Goal: Check status: Check status

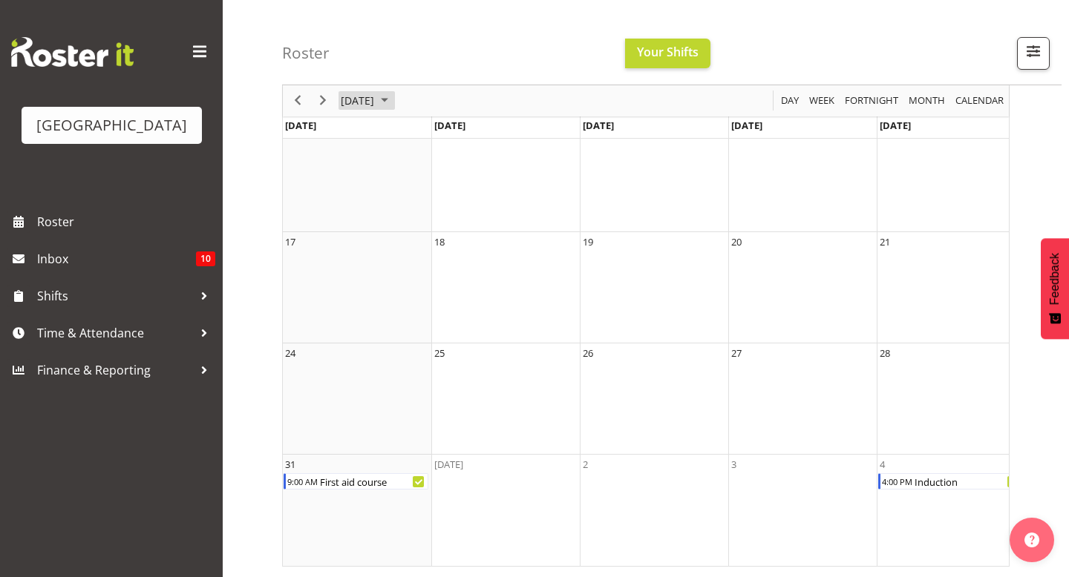
click at [376, 98] on span "[DATE]" at bounding box center [357, 101] width 36 height 19
click at [359, 272] on span "Sep" at bounding box center [364, 267] width 33 height 33
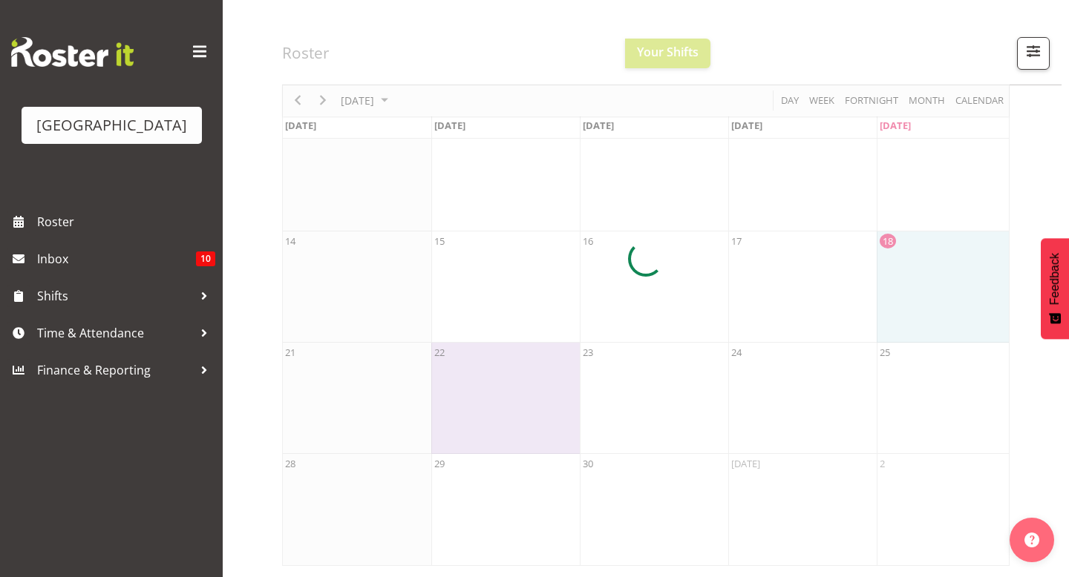
scroll to position [194, 0]
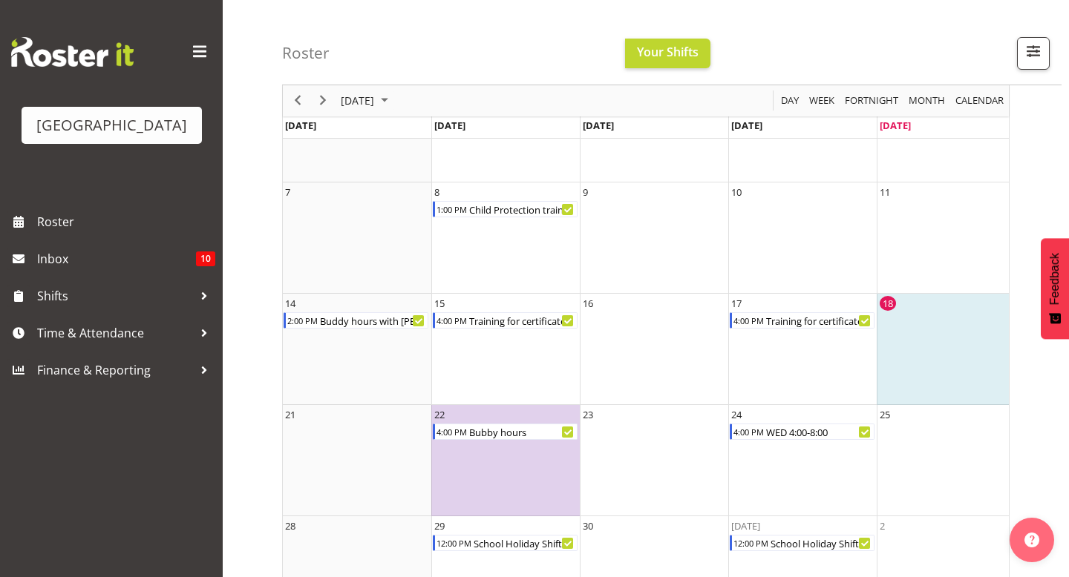
scroll to position [135, 0]
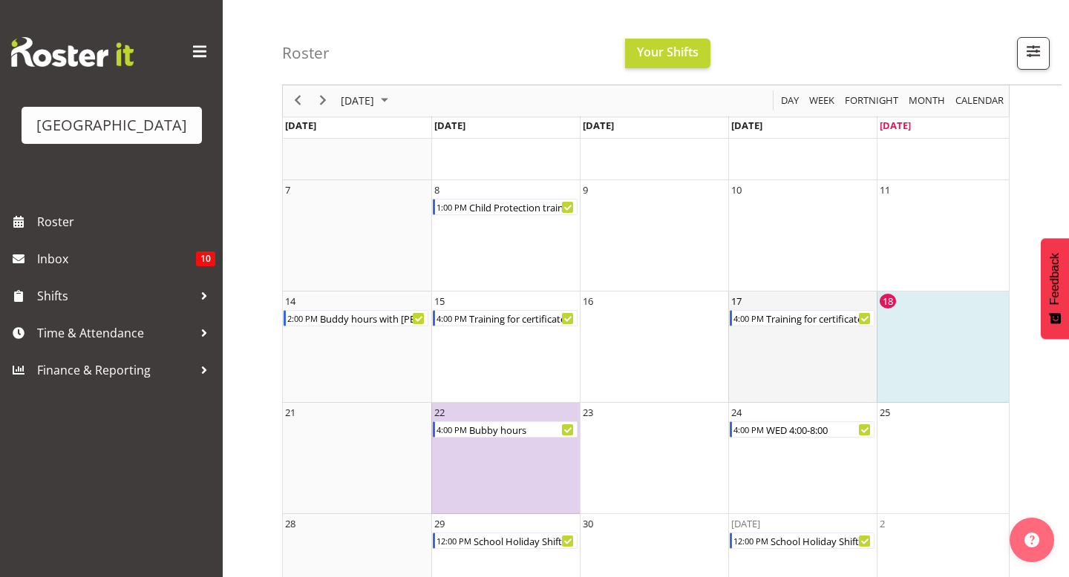
drag, startPoint x: 901, startPoint y: 319, endPoint x: 743, endPoint y: 312, distance: 158.2
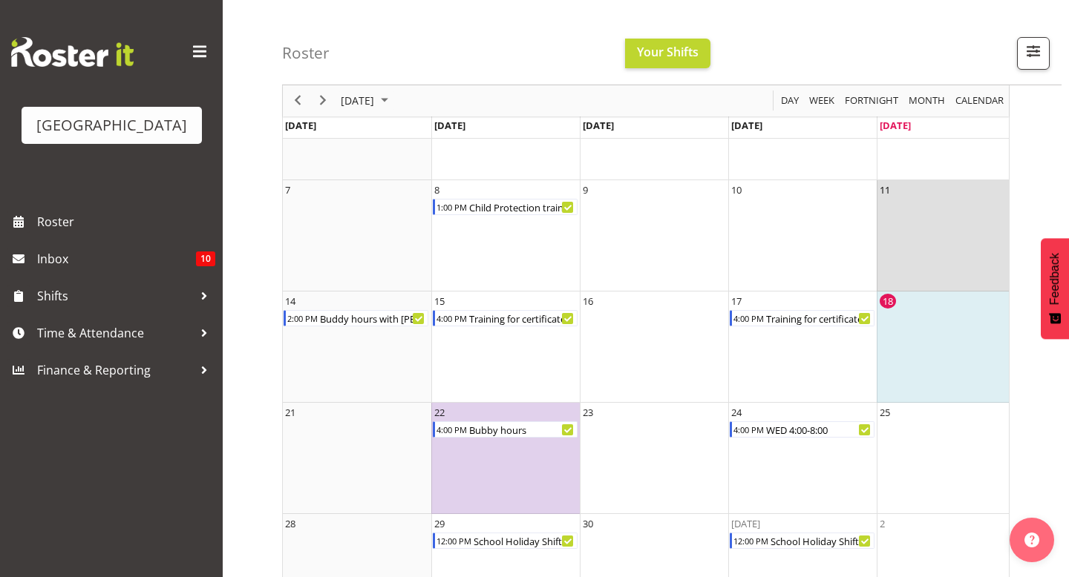
click at [977, 210] on td "11" at bounding box center [950, 235] width 148 height 111
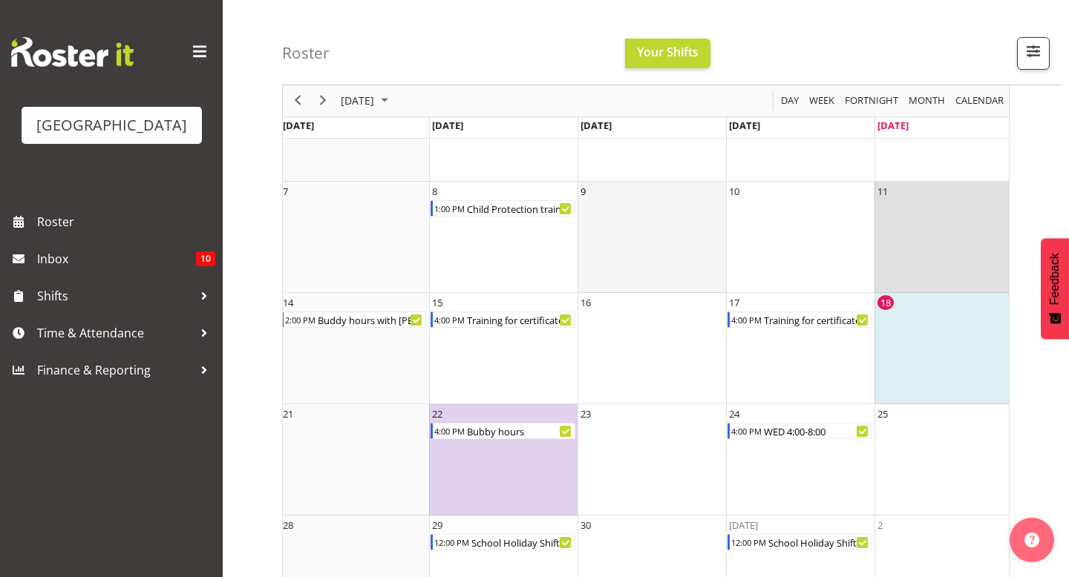
scroll to position [0, 0]
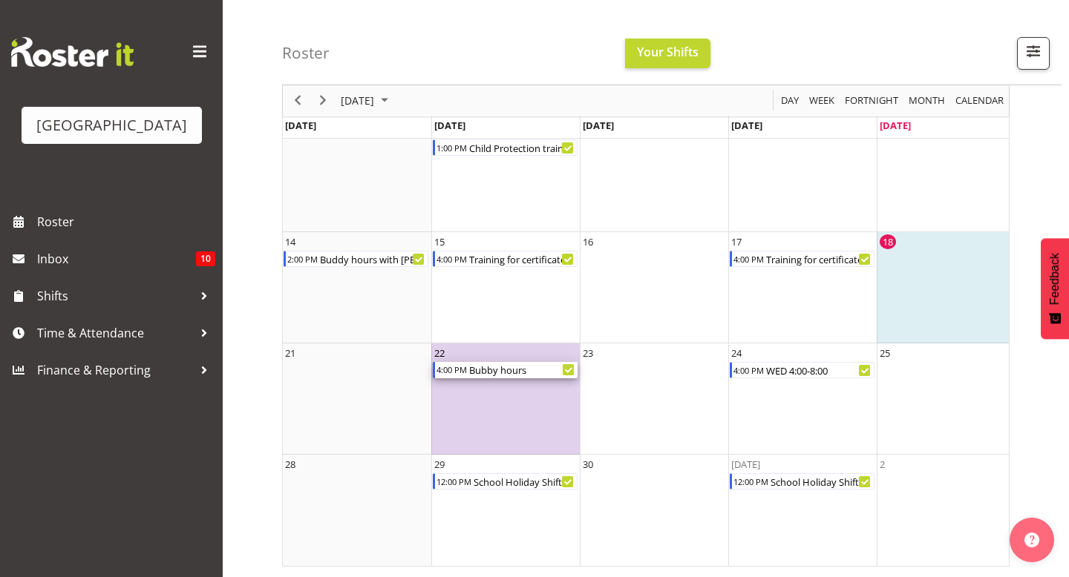
click at [473, 366] on div "Bubby hours" at bounding box center [523, 370] width 110 height 16
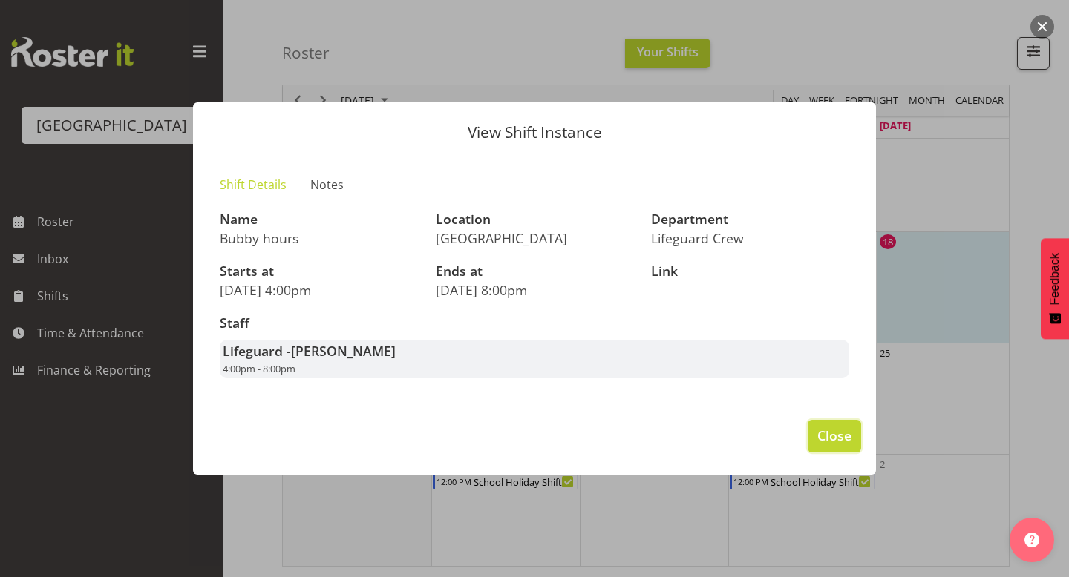
click at [832, 438] on span "Close" at bounding box center [834, 435] width 34 height 19
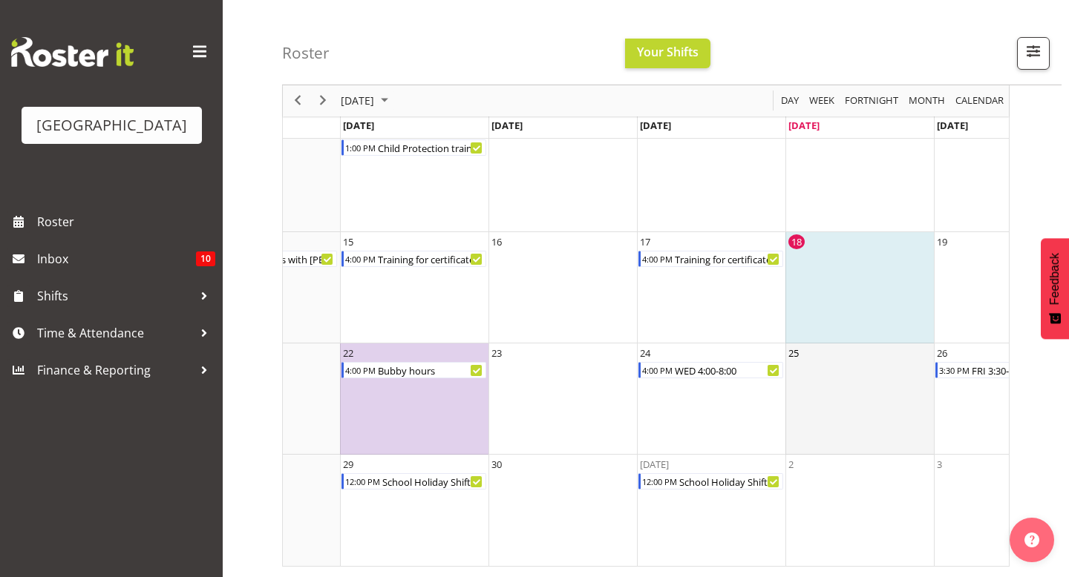
scroll to position [0, 54]
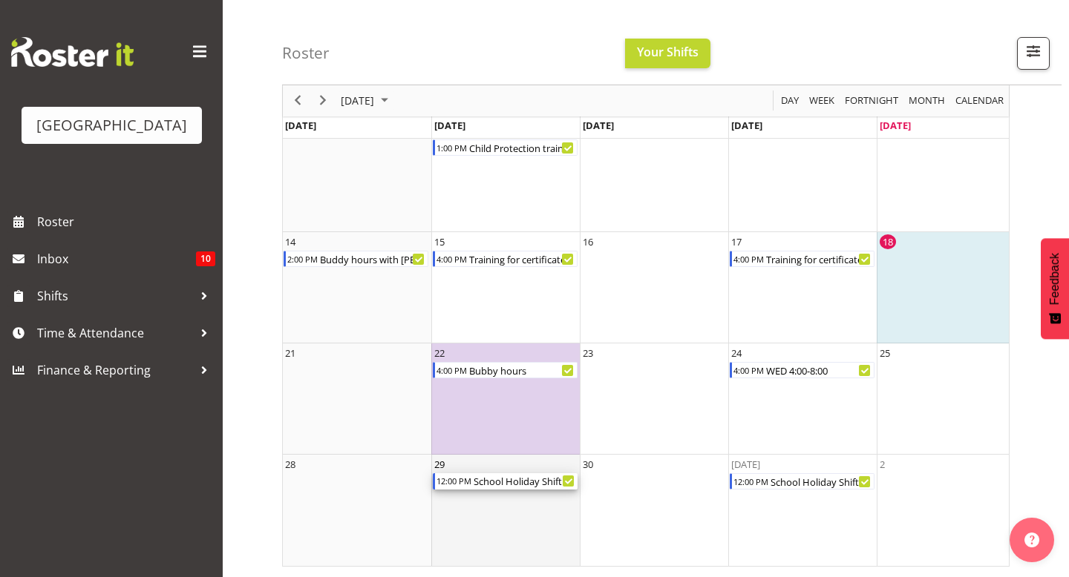
click at [447, 479] on div "12:00 PM" at bounding box center [453, 481] width 37 height 16
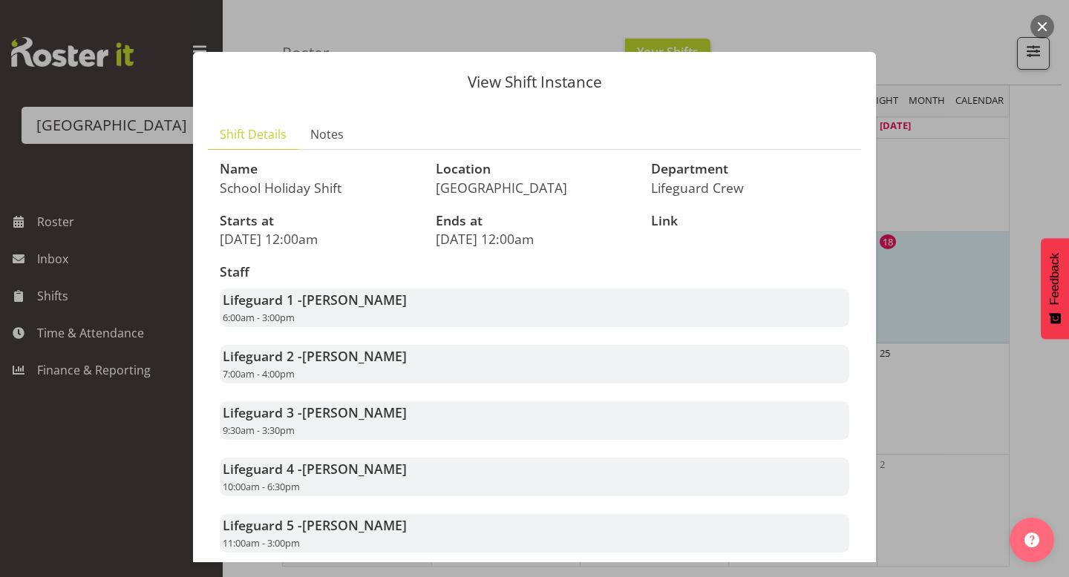
scroll to position [200, 0]
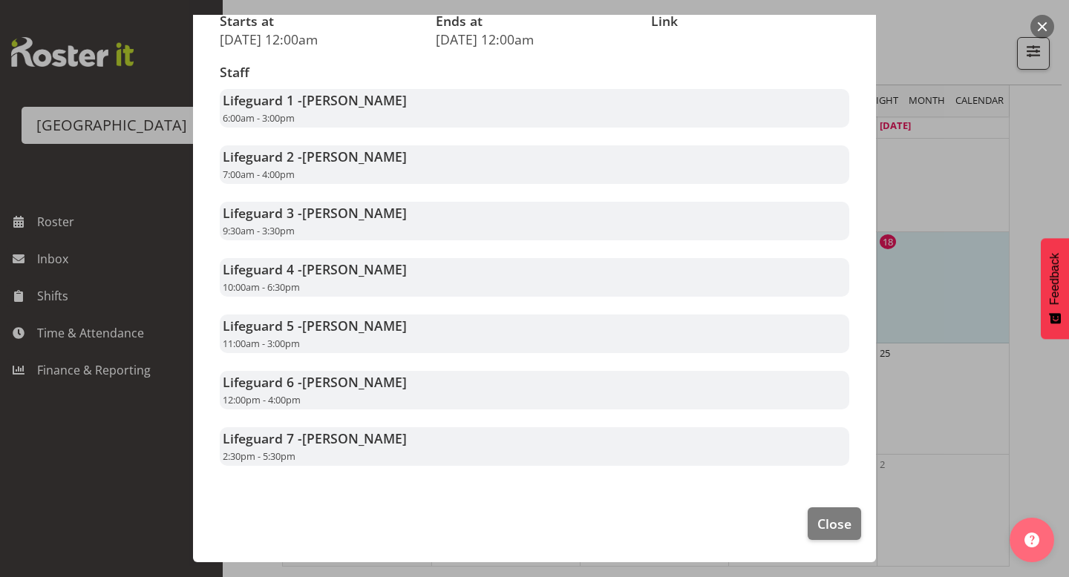
click at [905, 367] on div at bounding box center [534, 288] width 1069 height 577
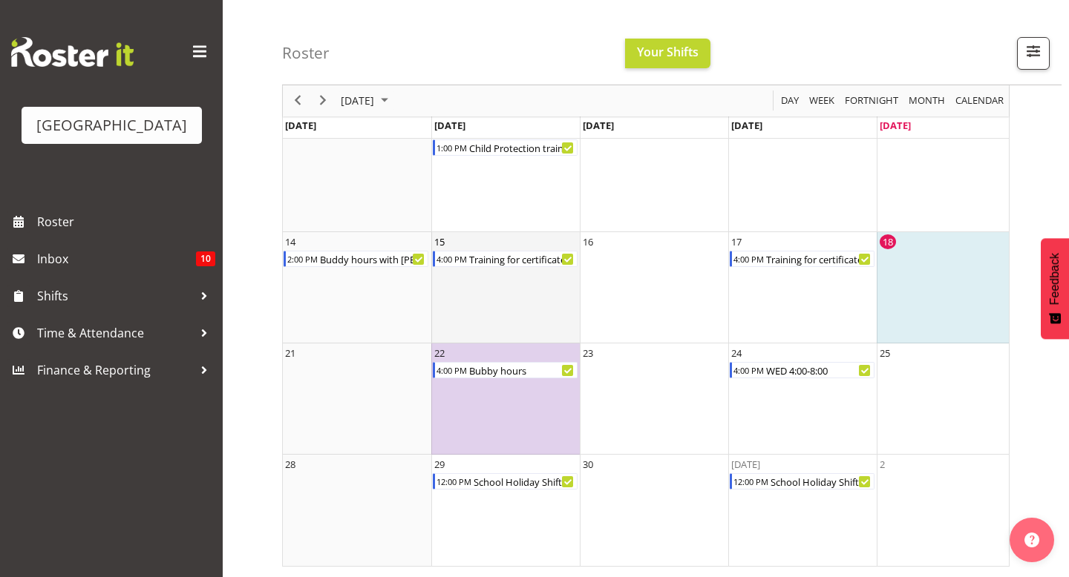
click at [452, 276] on td "15 4:00 PM Training for certificate" at bounding box center [505, 287] width 148 height 111
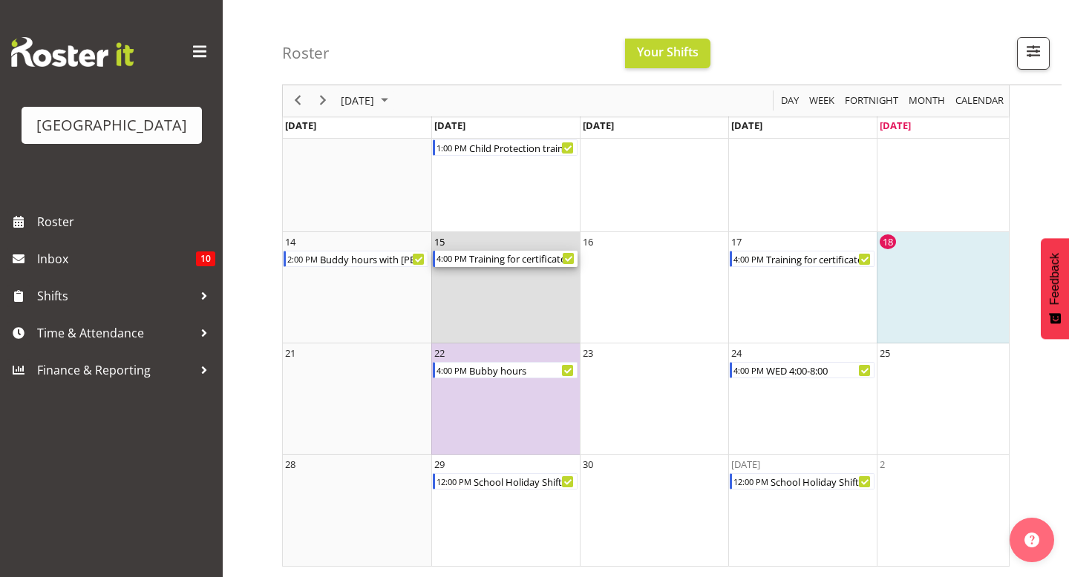
click at [455, 260] on div "4:00 PM" at bounding box center [451, 259] width 33 height 16
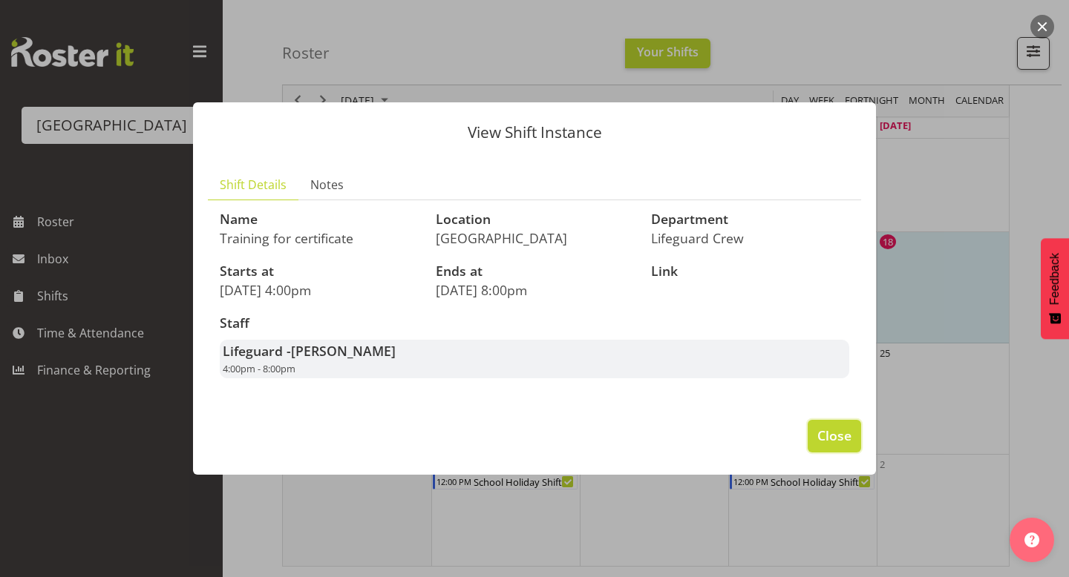
click at [837, 441] on span "Close" at bounding box center [834, 435] width 34 height 19
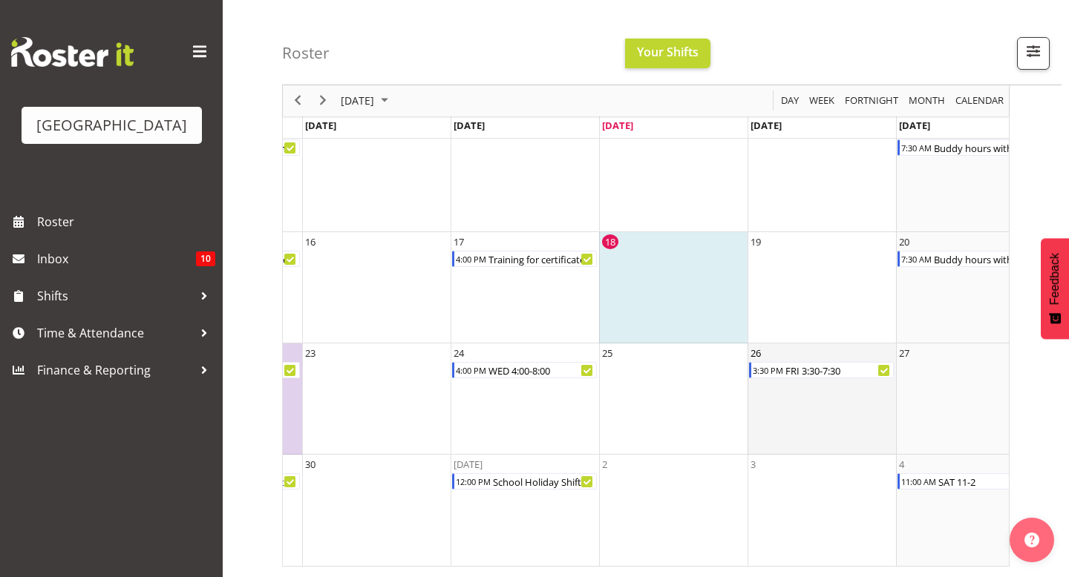
scroll to position [0, 181]
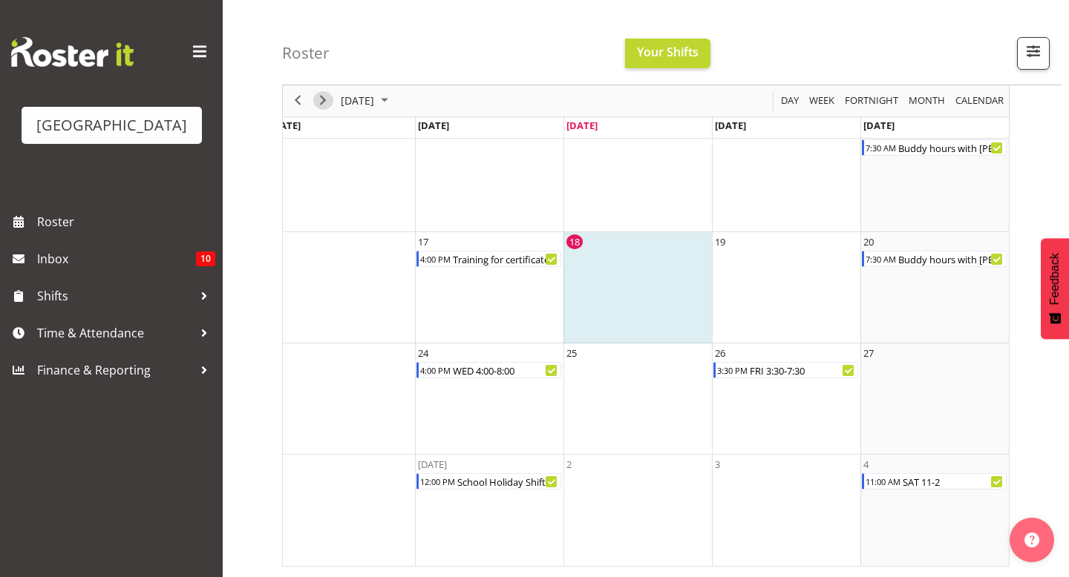
click at [320, 102] on span "Next" at bounding box center [323, 101] width 18 height 19
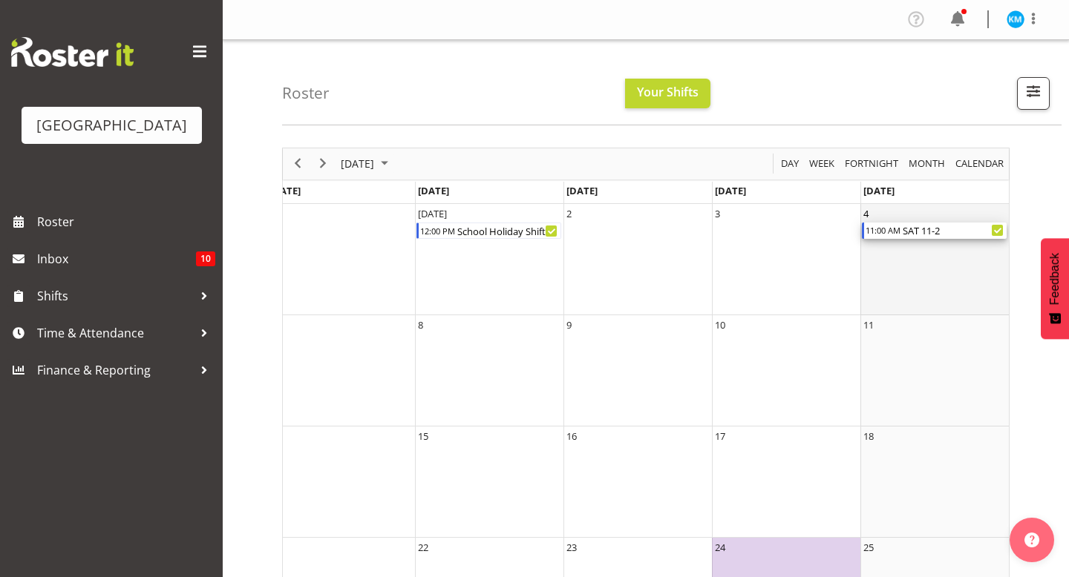
click at [922, 232] on div "SAT 11-2" at bounding box center [953, 231] width 105 height 16
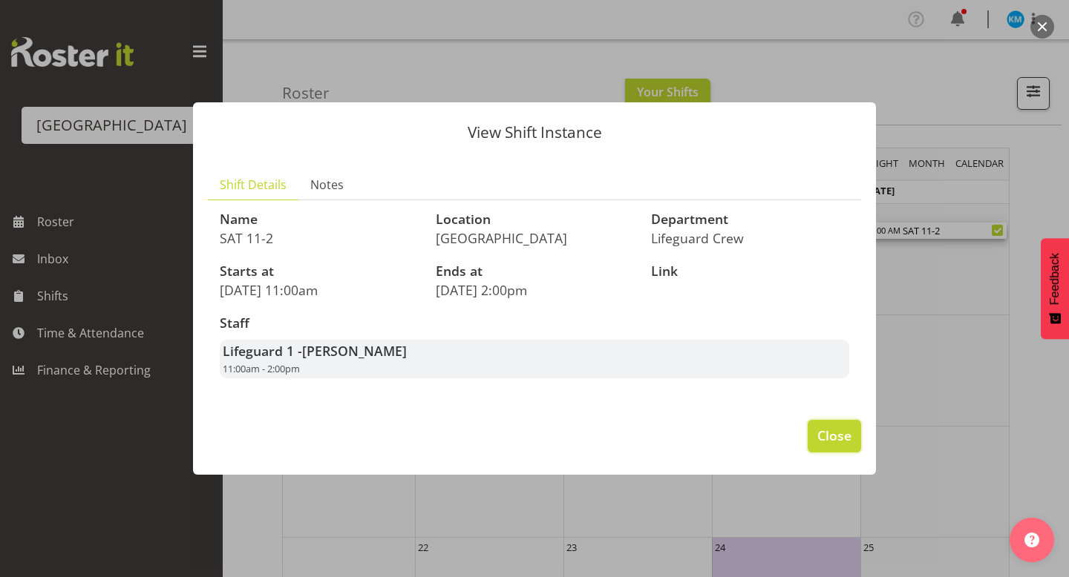
click at [835, 433] on span "Close" at bounding box center [834, 435] width 34 height 19
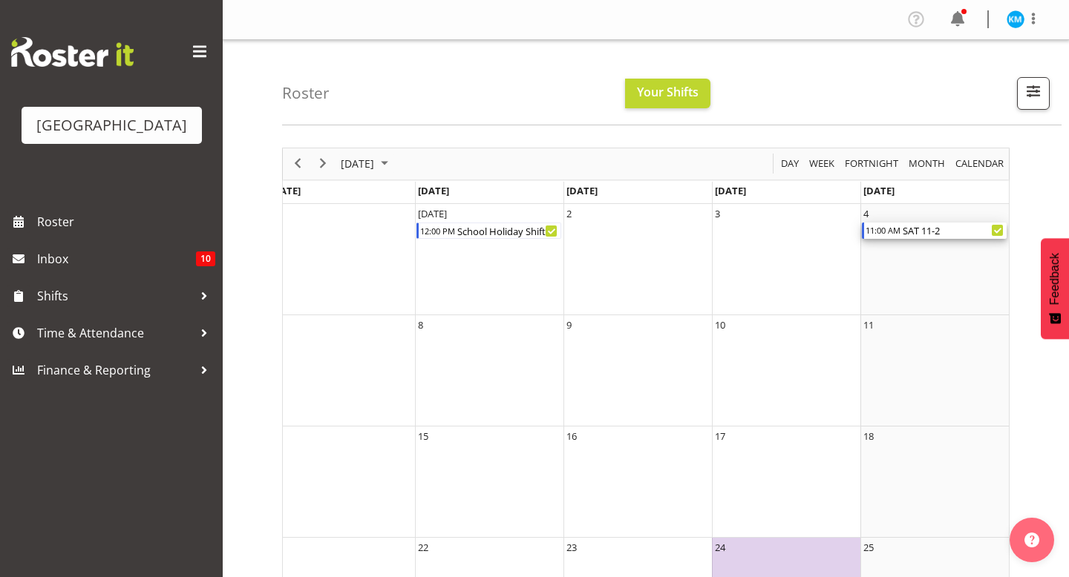
click at [916, 226] on div "SAT 11-2" at bounding box center [953, 231] width 105 height 16
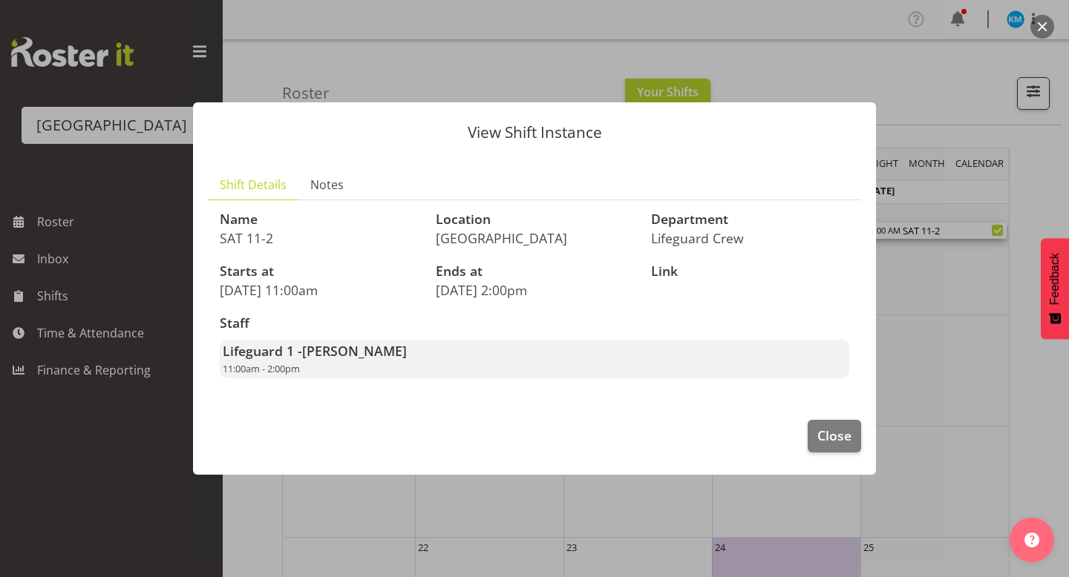
click at [318, 352] on span "[PERSON_NAME]" at bounding box center [354, 351] width 105 height 18
click at [246, 356] on strong "Lifeguard 1 - [PERSON_NAME]" at bounding box center [315, 351] width 184 height 18
click at [327, 186] on span "Notes" at bounding box center [326, 185] width 33 height 18
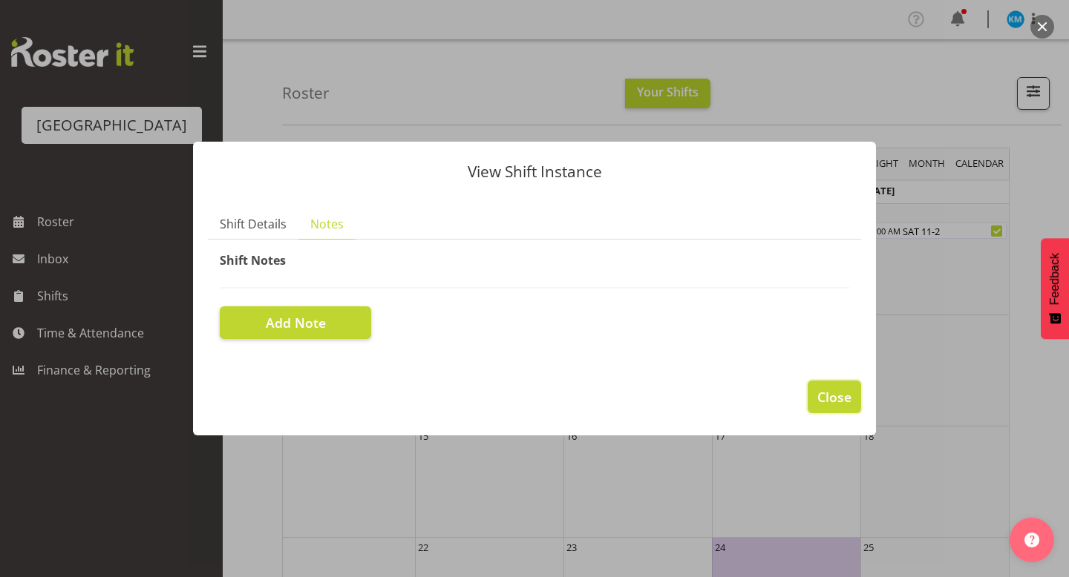
click at [816, 408] on button "Close" at bounding box center [833, 397] width 53 height 33
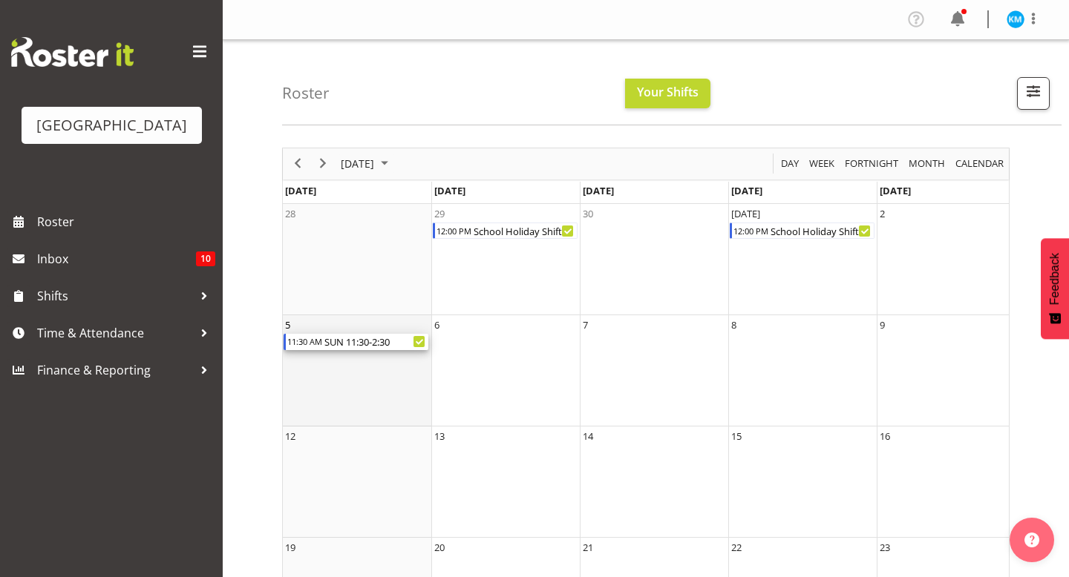
click at [361, 340] on div "SUN 11:30-2:30" at bounding box center [375, 342] width 105 height 16
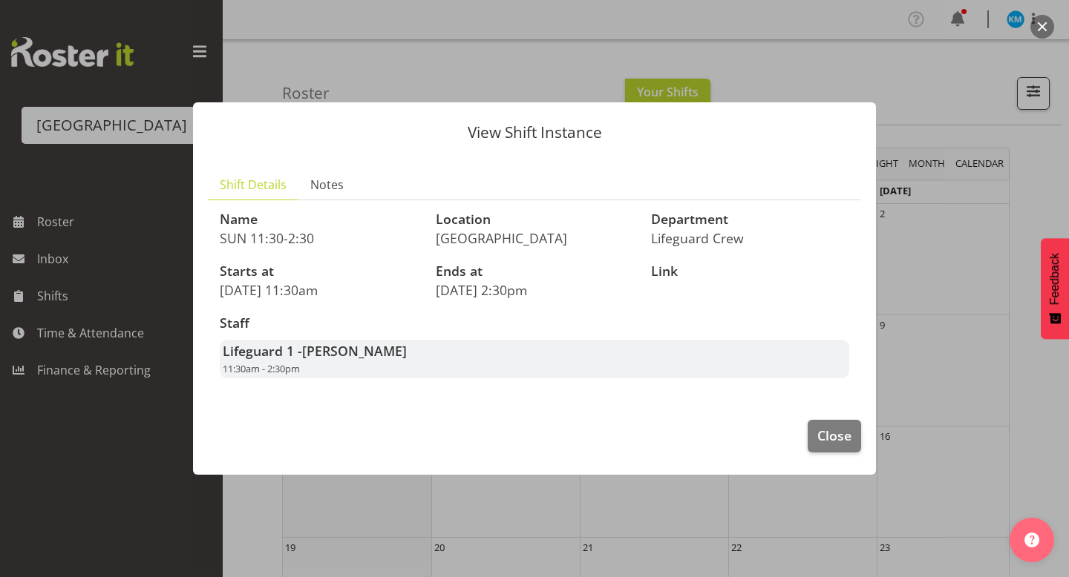
click at [692, 240] on p "Lifeguard Crew" at bounding box center [750, 238] width 198 height 16
click at [447, 228] on div "Location [GEOGRAPHIC_DATA]" at bounding box center [535, 229] width 216 height 52
click at [843, 445] on span "Close" at bounding box center [834, 435] width 34 height 19
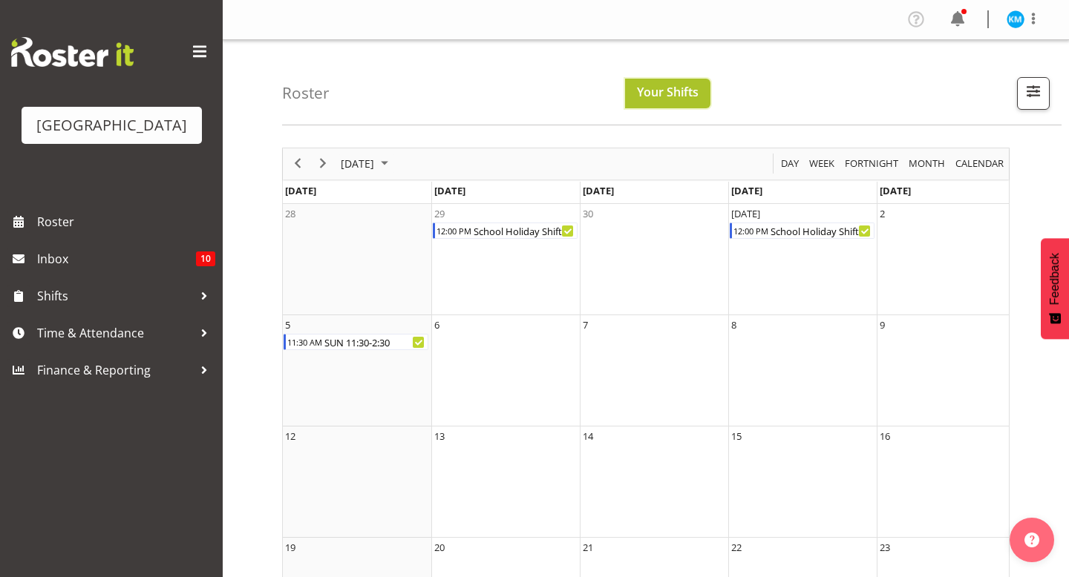
click at [686, 94] on span "Your Shifts" at bounding box center [668, 92] width 62 height 16
